Goal: Find specific page/section: Find specific page/section

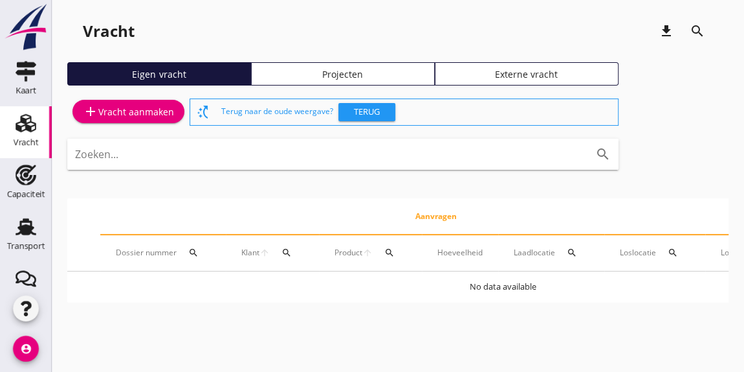
click at [194, 156] on input "Zoeken..." at bounding box center [325, 154] width 500 height 21
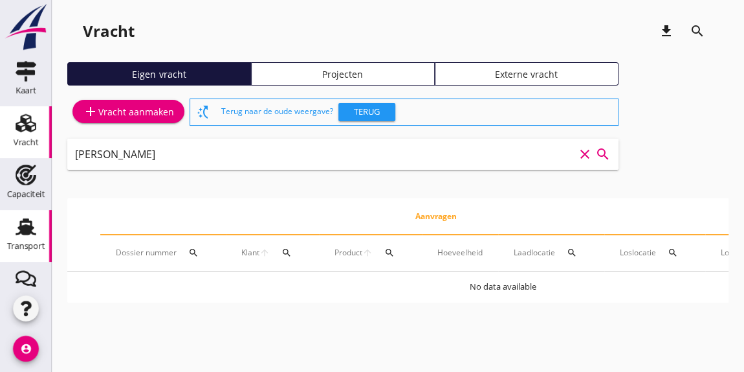
type input "[PERSON_NAME]"
click at [19, 232] on use at bounding box center [26, 226] width 21 height 17
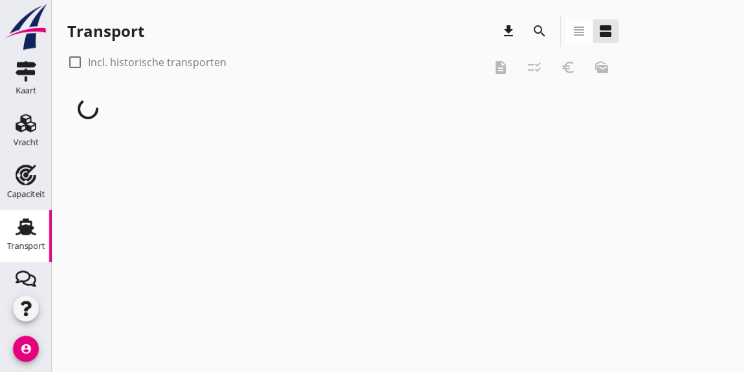
scroll to position [180, 0]
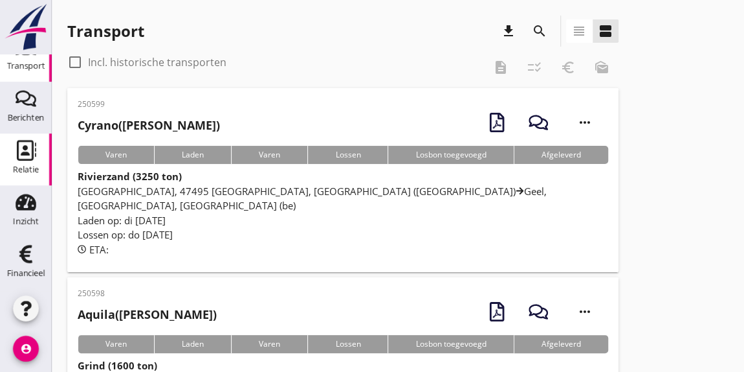
click at [19, 157] on icon "Relatie" at bounding box center [26, 150] width 21 height 21
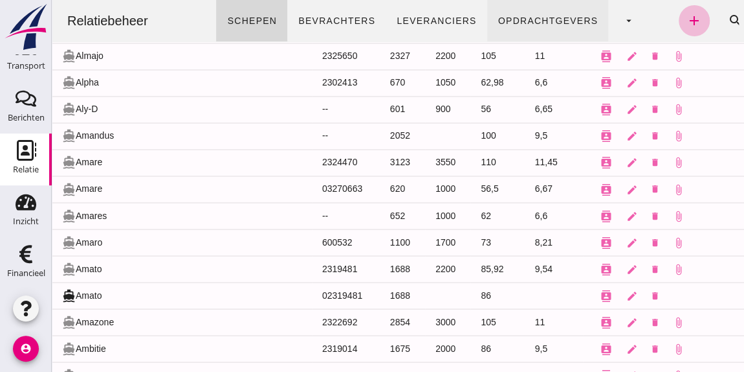
scroll to position [209, 0]
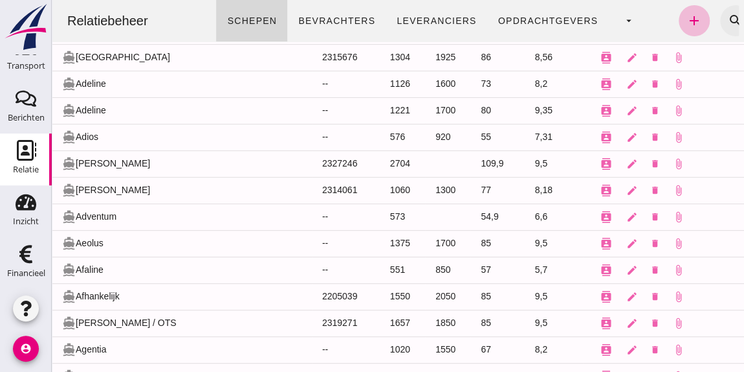
click at [728, 19] on icon "search" at bounding box center [736, 21] width 16 height 16
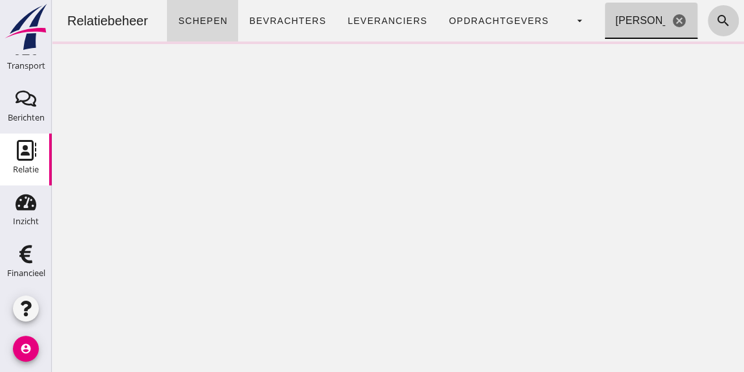
scroll to position [0, 0]
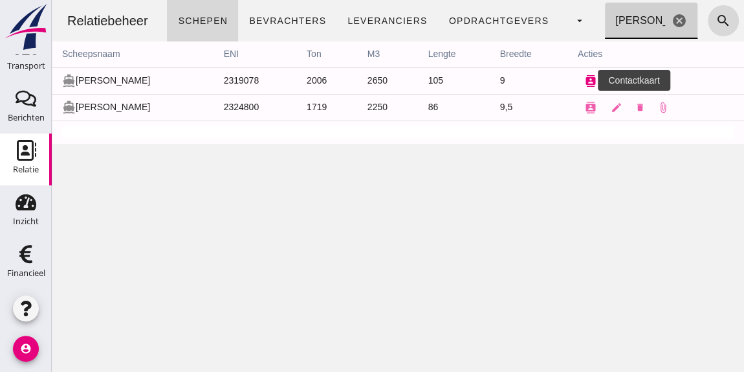
type input "[PERSON_NAME]"
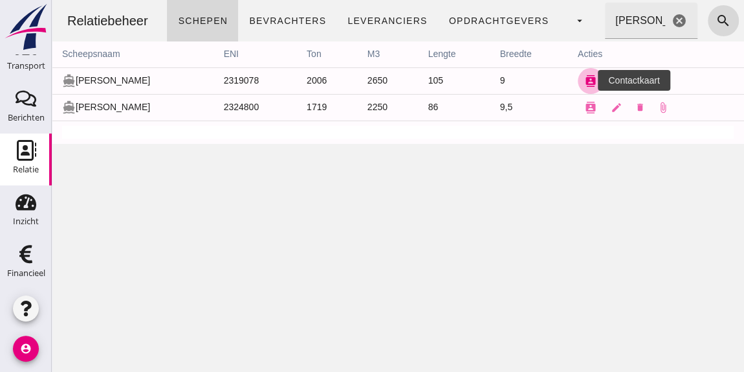
click at [585, 80] on icon "contacts" at bounding box center [591, 81] width 12 height 12
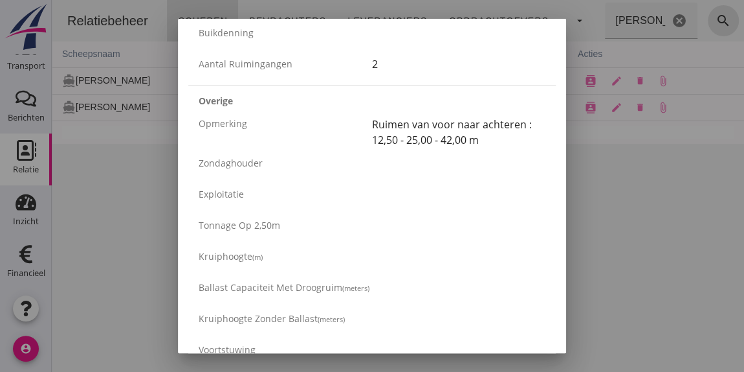
scroll to position [1647, 0]
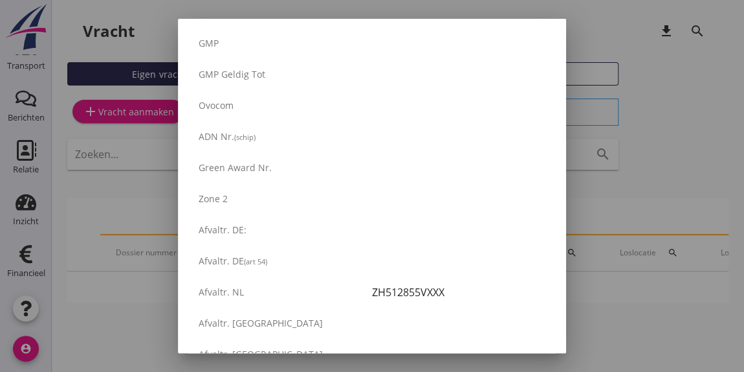
scroll to position [2280, 0]
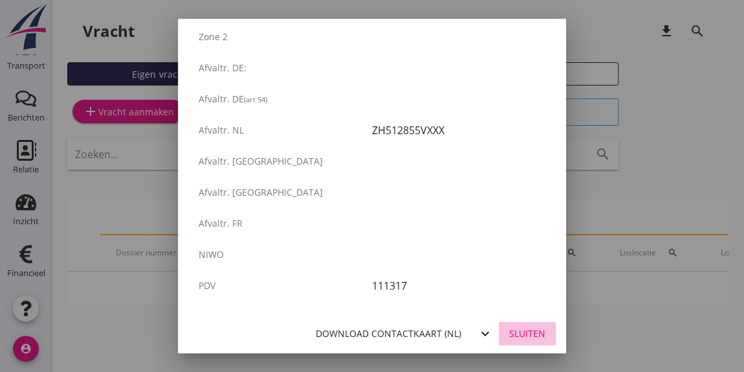
click at [520, 328] on div "Sluiten" at bounding box center [527, 333] width 36 height 14
